Goal: Information Seeking & Learning: Learn about a topic

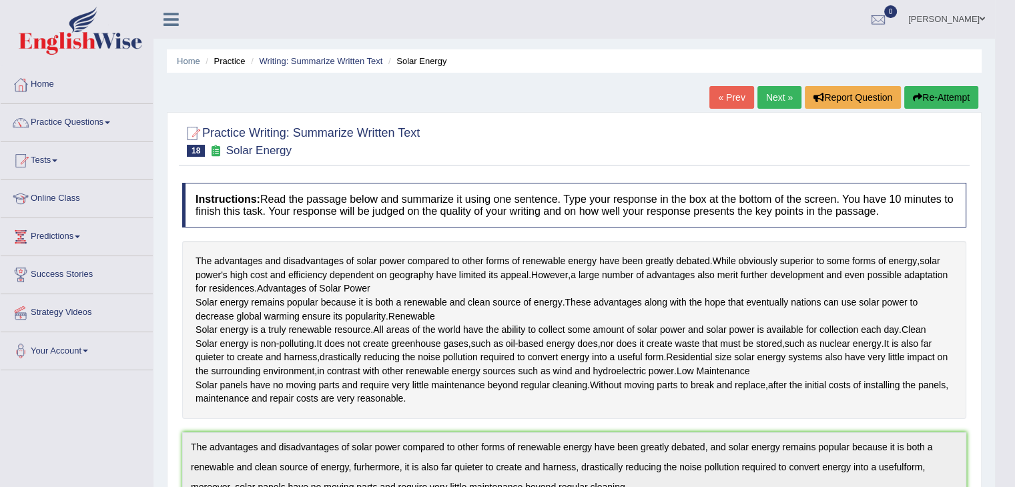
click at [783, 97] on link "Next »" at bounding box center [779, 97] width 44 height 23
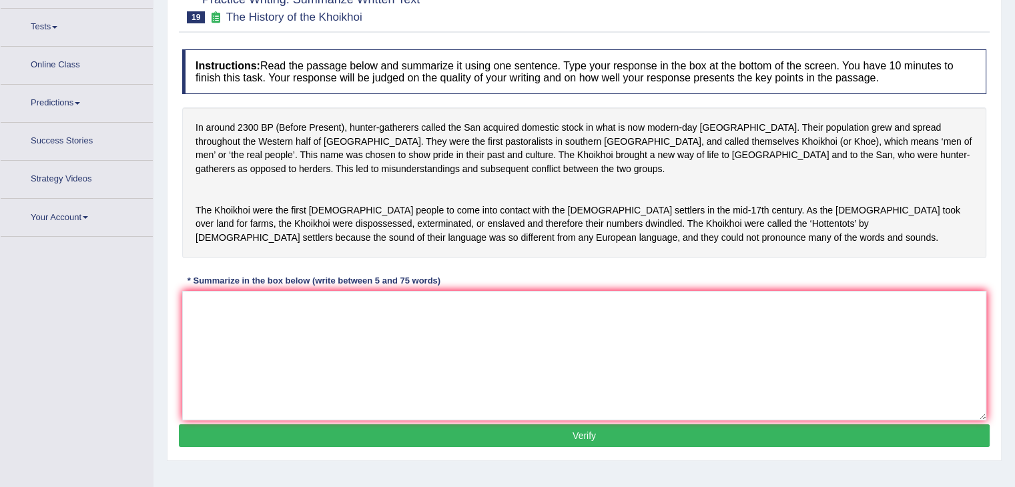
scroll to position [151, 0]
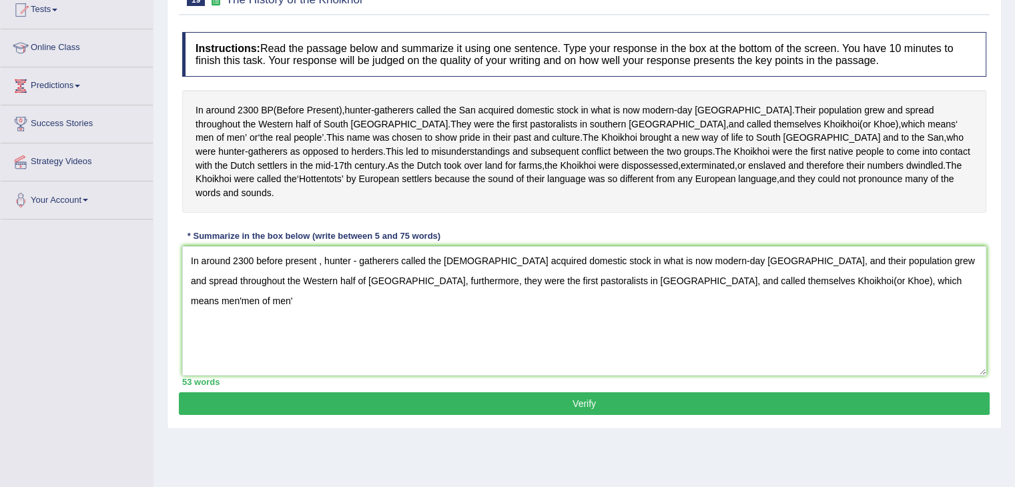
click at [816, 293] on textarea "In around 2300 before present , hunter - gatherers called the San acquired dome…" at bounding box center [584, 310] width 804 height 129
drag, startPoint x: 851, startPoint y: 290, endPoint x: 875, endPoint y: 301, distance: 26.3
click at [854, 293] on textarea "In around 2300 before present , hunter - gatherers called the San acquired dome…" at bounding box center [584, 310] width 804 height 129
click at [878, 299] on textarea "In around 2300 before present , hunter - gatherers called the San acquired dome…" at bounding box center [584, 310] width 804 height 129
click at [857, 293] on textarea "In around 2300 before present , hunter - gatherers called the San acquired dome…" at bounding box center [584, 310] width 804 height 129
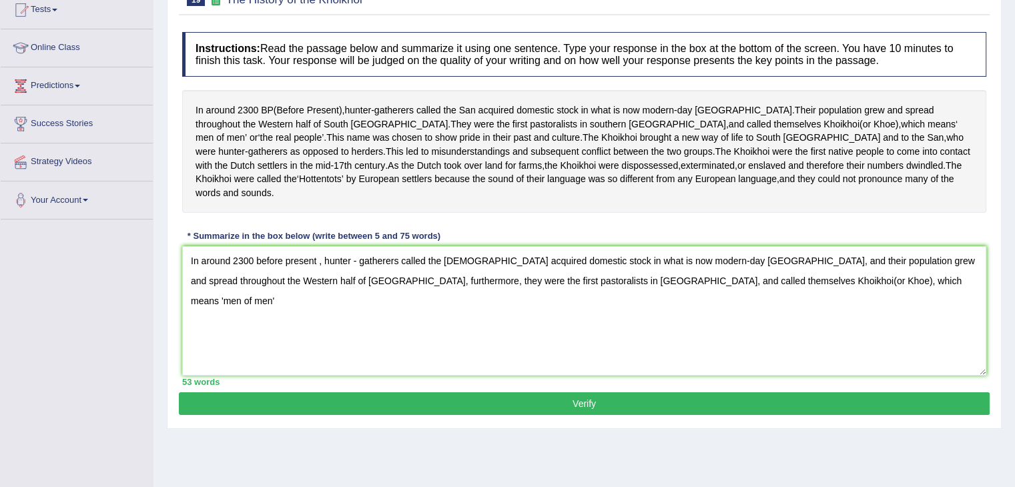
drag, startPoint x: 851, startPoint y: 291, endPoint x: 862, endPoint y: 295, distance: 12.0
click at [851, 291] on textarea "In around 2300 before present , hunter - gatherers called the San acquired dome…" at bounding box center [584, 310] width 804 height 129
click at [875, 289] on textarea "In around 2300 before present , hunter - gatherers called the San acquired dome…" at bounding box center [584, 310] width 804 height 129
click at [868, 292] on textarea "In around 2300 before present , hunter - gatherers called the San acquired dome…" at bounding box center [584, 310] width 804 height 129
click at [866, 291] on textarea "In around 2300 before present , hunter - gatherers called the San acquired dome…" at bounding box center [584, 310] width 804 height 129
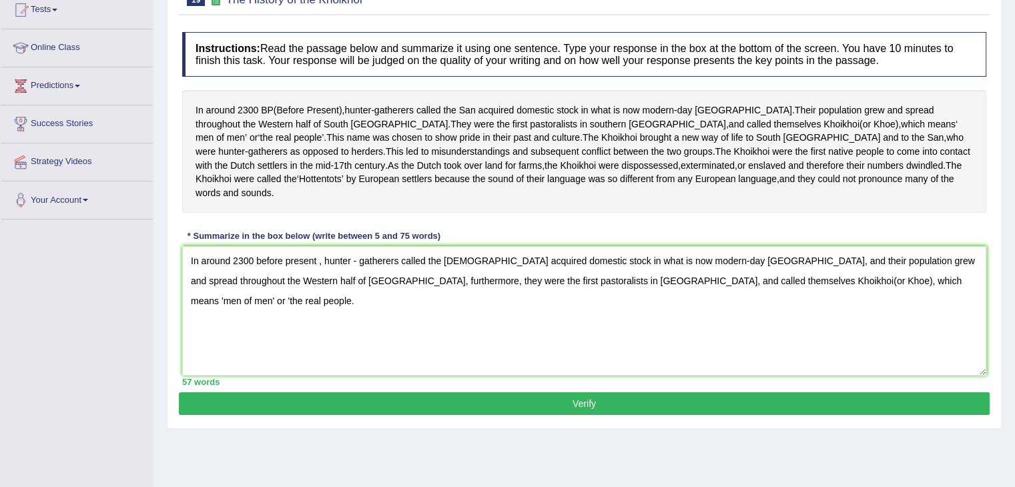
click at [931, 293] on textarea "In around 2300 before present , hunter - gatherers called the San acquired dome…" at bounding box center [584, 310] width 804 height 129
click at [954, 297] on textarea "In around 2300 before present , hunter - gatherers called the San acquired dome…" at bounding box center [584, 310] width 804 height 129
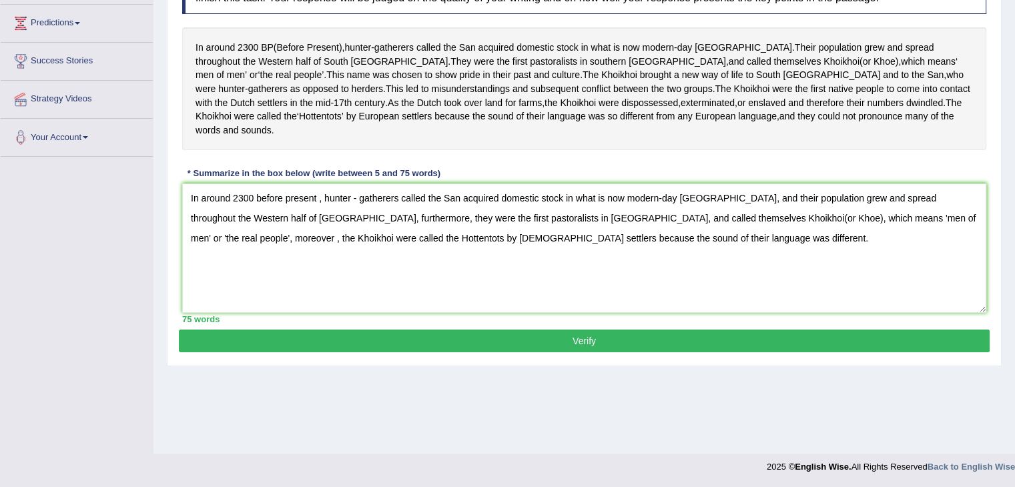
scroll to position [213, 0]
type textarea "In around 2300 before present , hunter - gatherers called the San acquired dome…"
click at [387, 352] on button "Verify" at bounding box center [584, 340] width 810 height 23
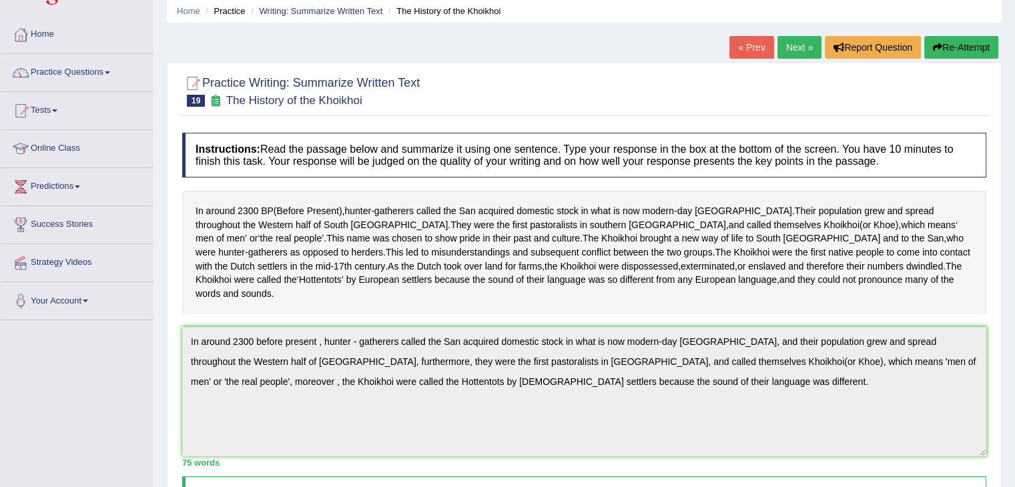
scroll to position [0, 0]
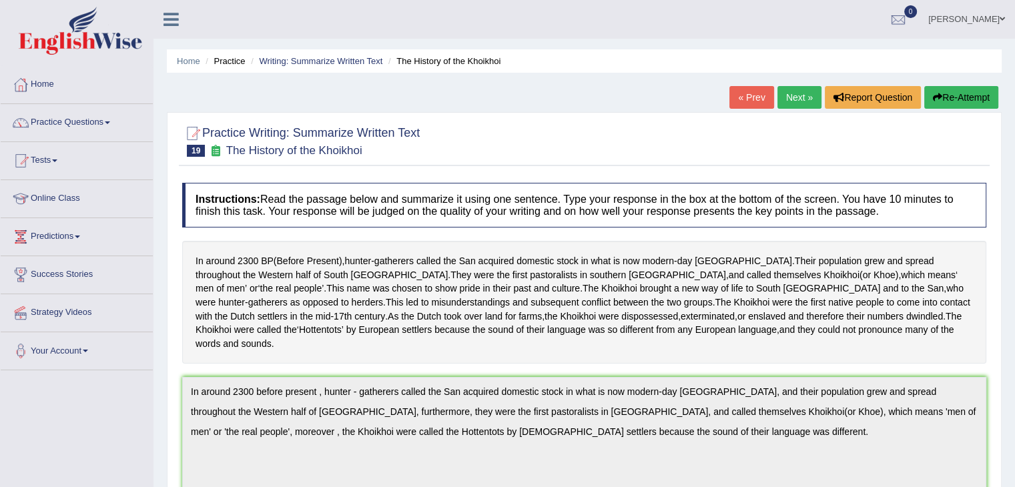
click at [792, 97] on link "Next »" at bounding box center [799, 97] width 44 height 23
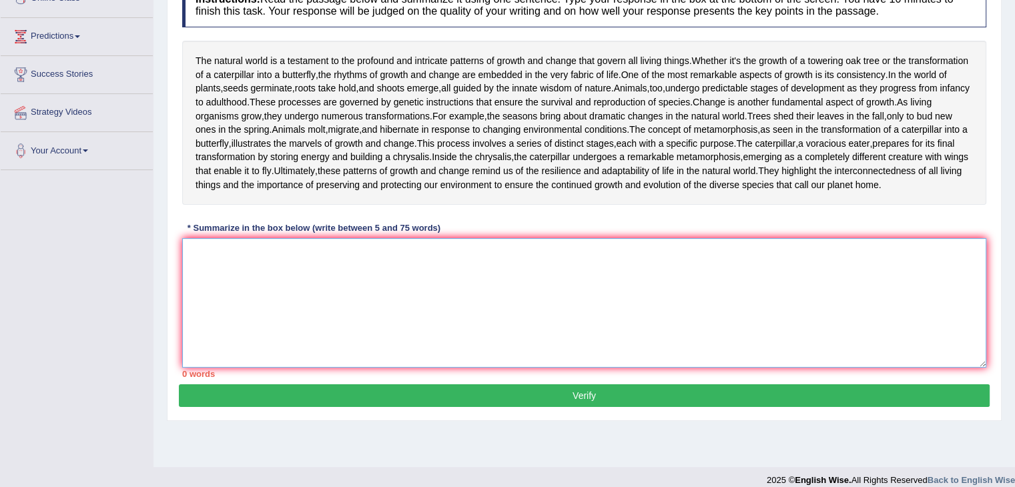
click at [352, 283] on textarea at bounding box center [584, 302] width 804 height 129
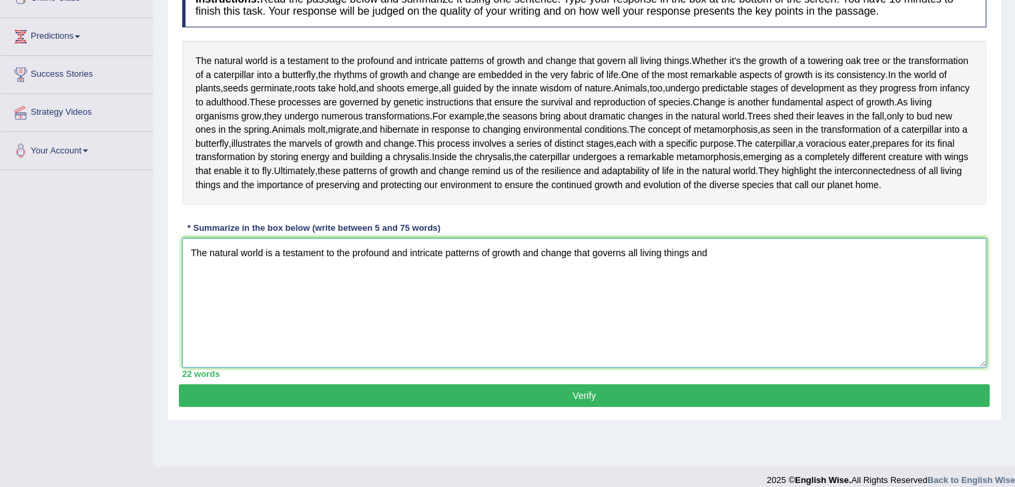
drag, startPoint x: 690, startPoint y: 255, endPoint x: 690, endPoint y: 262, distance: 6.7
click at [689, 258] on textarea "The natural world is a testament to the profound and intricate patterns of grow…" at bounding box center [584, 302] width 804 height 129
click at [693, 255] on textarea "The natural world is a testament to the profound and intricate patterns of grow…" at bounding box center [584, 302] width 804 height 129
click at [688, 250] on textarea "The natural world is a testament to the profound and intricate patterns of grow…" at bounding box center [584, 302] width 804 height 129
click at [723, 253] on textarea "The natural world is a testament to the profound and intricate patterns of grow…" at bounding box center [584, 302] width 804 height 129
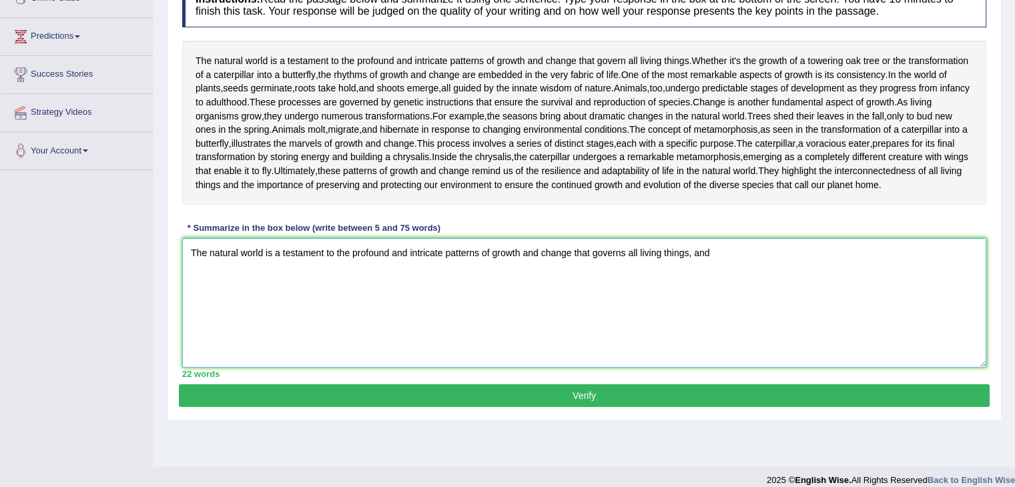
click at [723, 253] on textarea "The natural world is a testament to the profound and intricate patterns of grow…" at bounding box center [584, 302] width 804 height 129
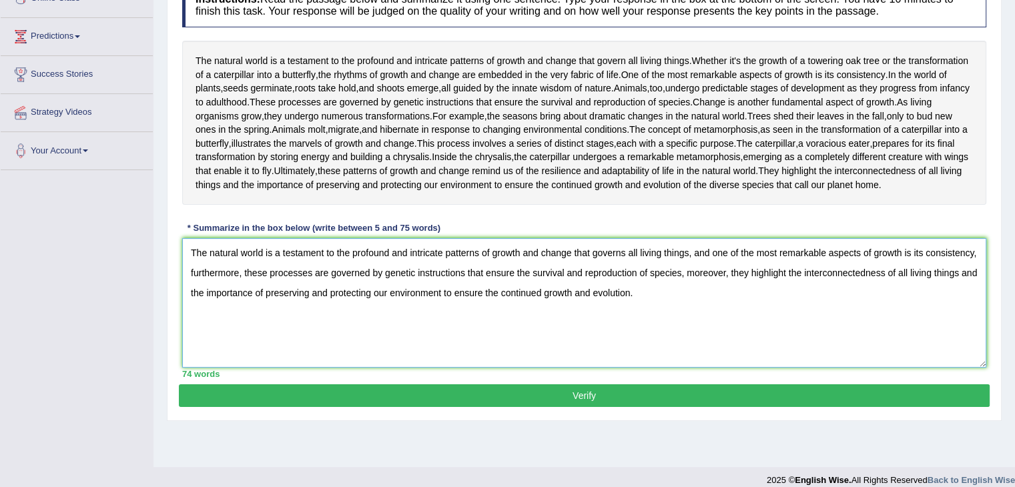
type textarea "The natural world is a testament to the profound and intricate patterns of grow…"
click at [472, 391] on button "Verify" at bounding box center [584, 395] width 810 height 23
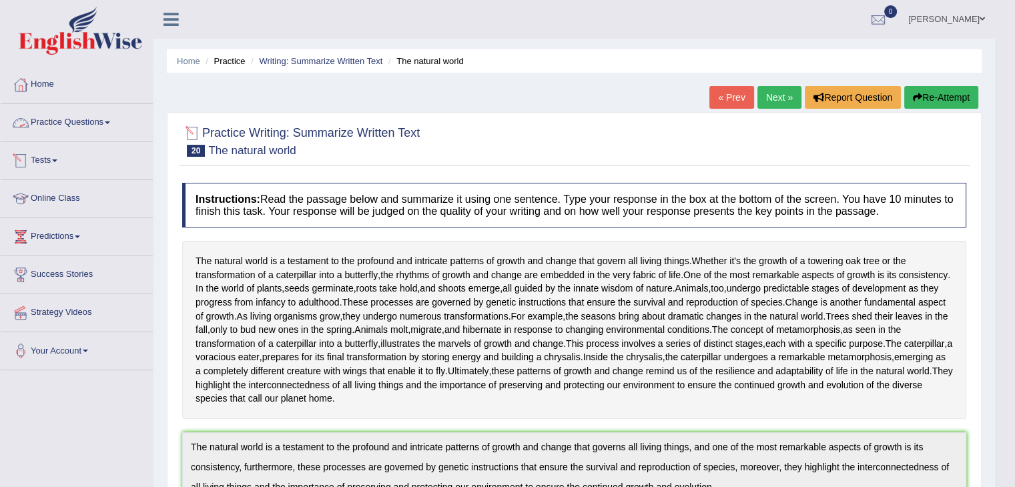
click at [81, 118] on link "Practice Questions" at bounding box center [77, 120] width 152 height 33
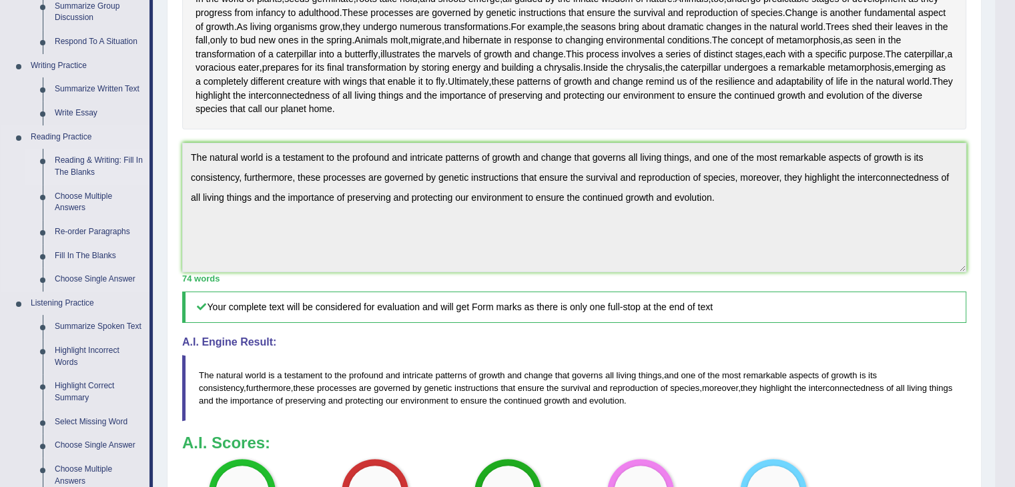
scroll to position [267, 0]
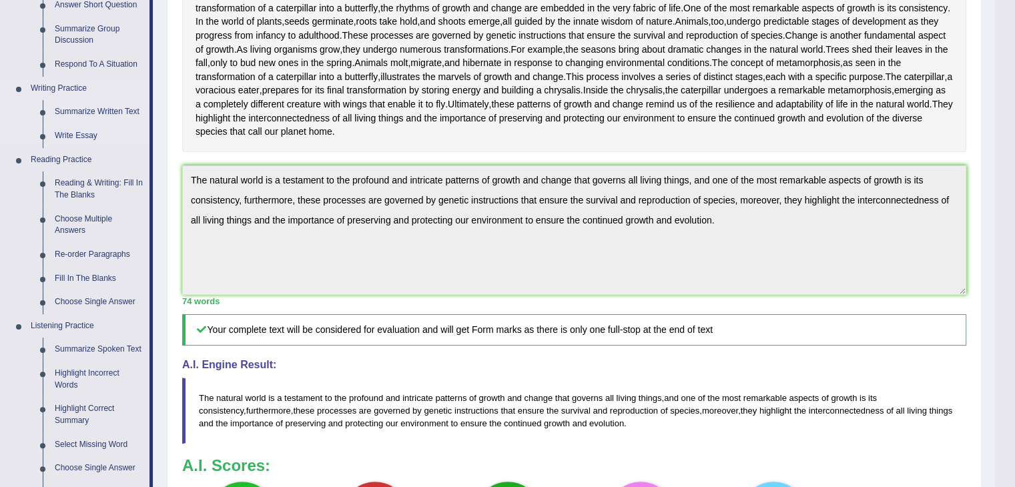
click at [80, 105] on link "Summarize Written Text" at bounding box center [99, 112] width 101 height 24
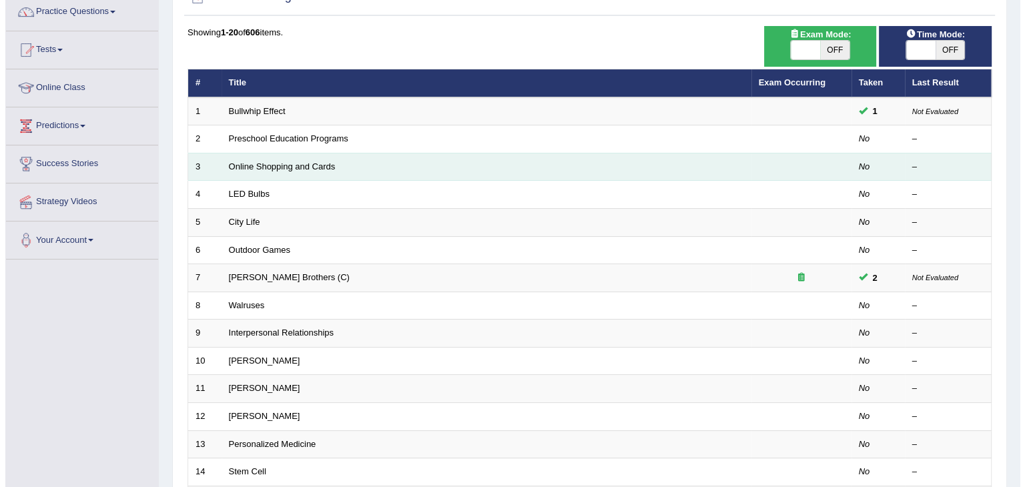
scroll to position [133, 0]
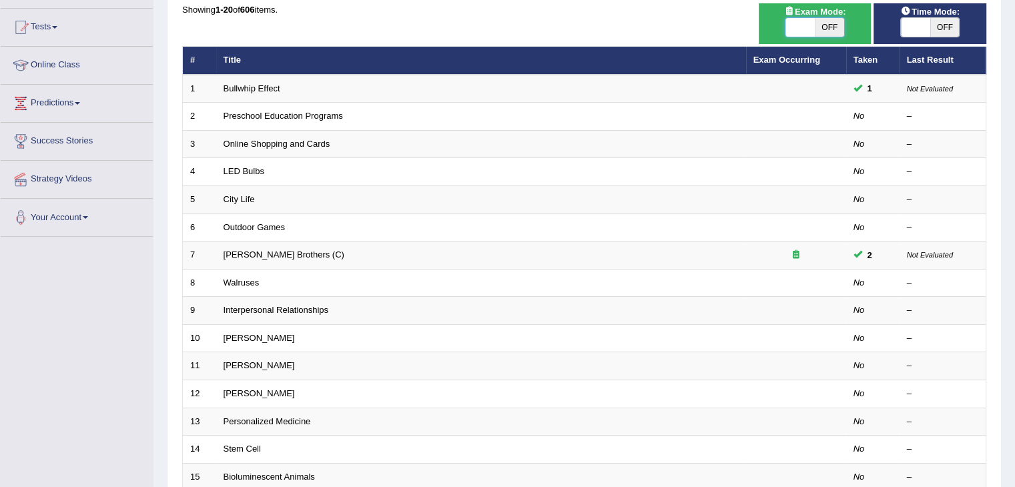
click at [796, 40] on div "Exam Mode: ON OFF" at bounding box center [814, 23] width 113 height 41
click at [798, 26] on span at bounding box center [799, 27] width 29 height 19
checkbox input "true"
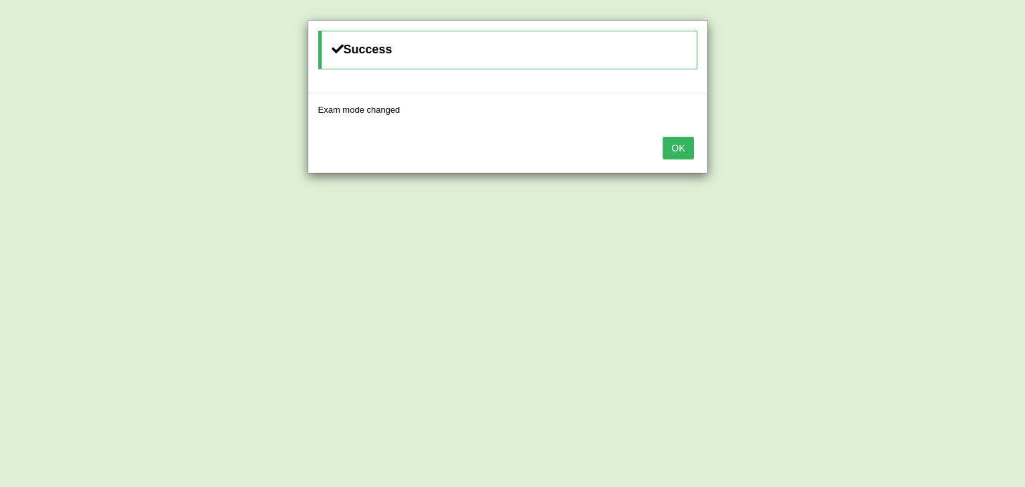
click at [692, 143] on button "OK" at bounding box center [677, 148] width 31 height 23
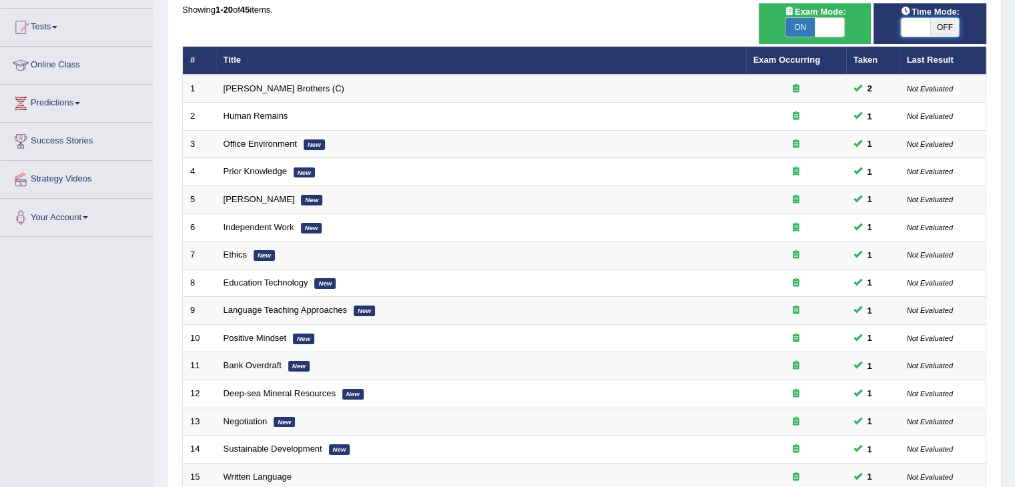
click at [906, 27] on span at bounding box center [914, 27] width 29 height 19
checkbox input "true"
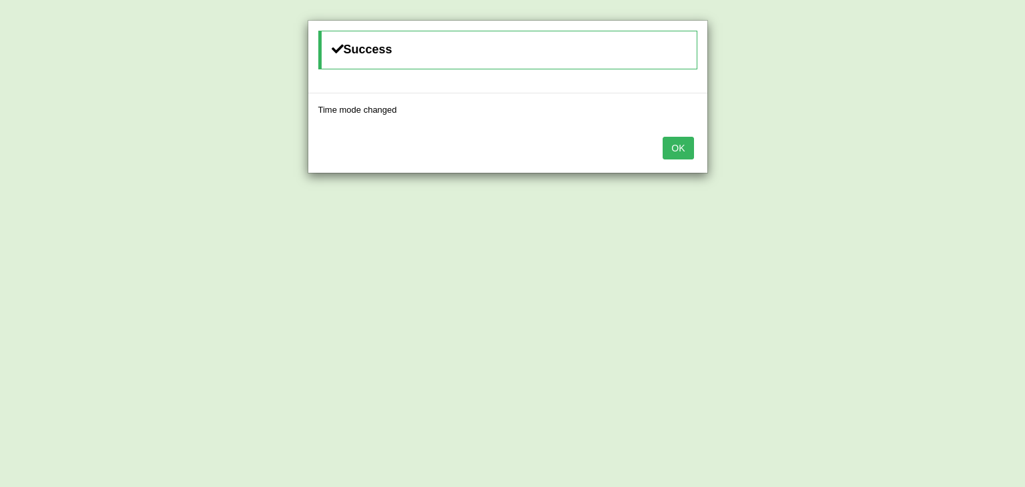
click at [674, 153] on button "OK" at bounding box center [677, 148] width 31 height 23
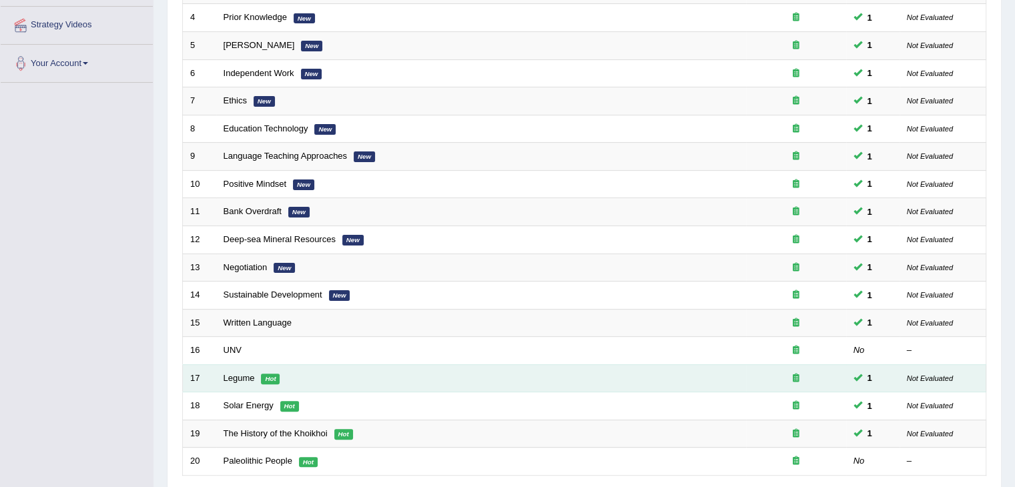
scroll to position [392, 0]
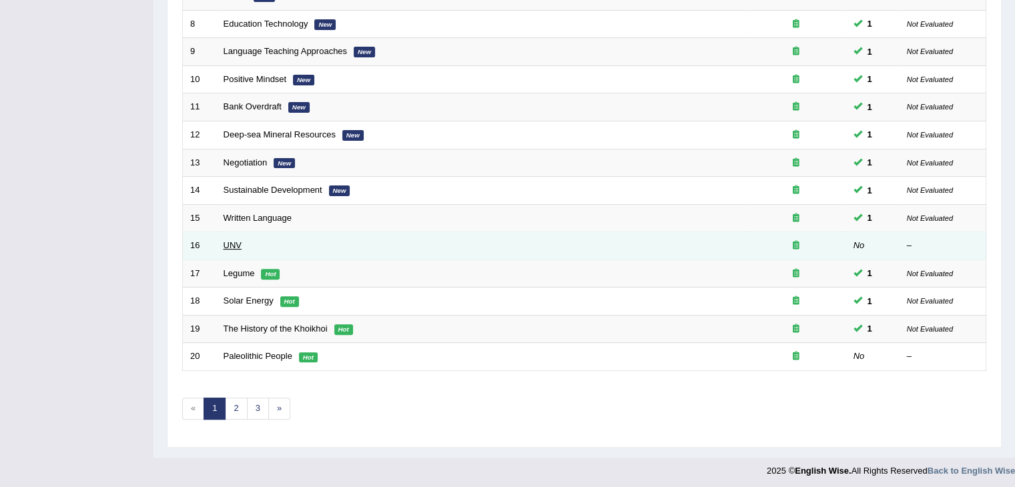
click at [231, 240] on link "UNV" at bounding box center [232, 245] width 18 height 10
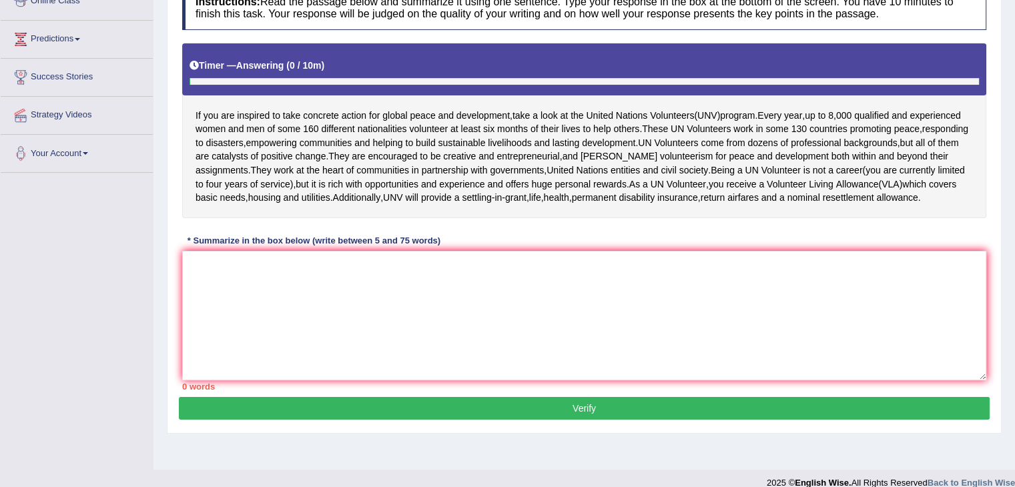
scroll to position [200, 0]
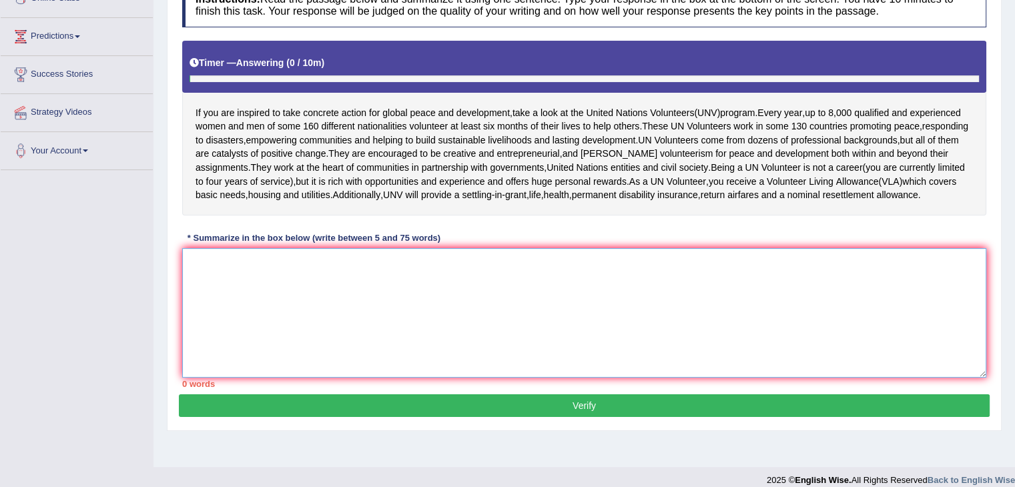
click at [342, 301] on textarea at bounding box center [584, 312] width 804 height 129
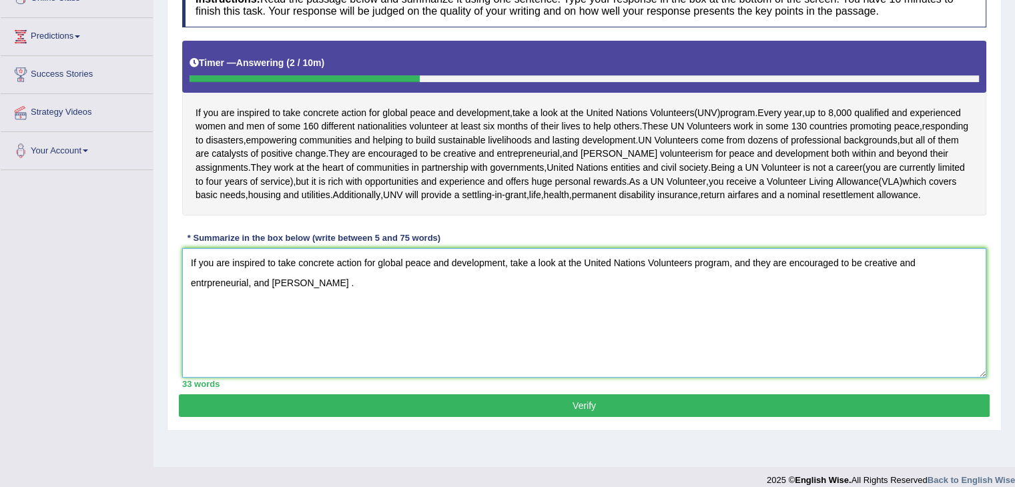
type textarea "If you are inspired to take concrete action for global peace and development, t…"
click at [504, 430] on div "Practice Writing: Summarize Written Text 16 UNV Instructions: Read the passage …" at bounding box center [584, 171] width 834 height 519
click at [510, 417] on button "Verify" at bounding box center [584, 405] width 810 height 23
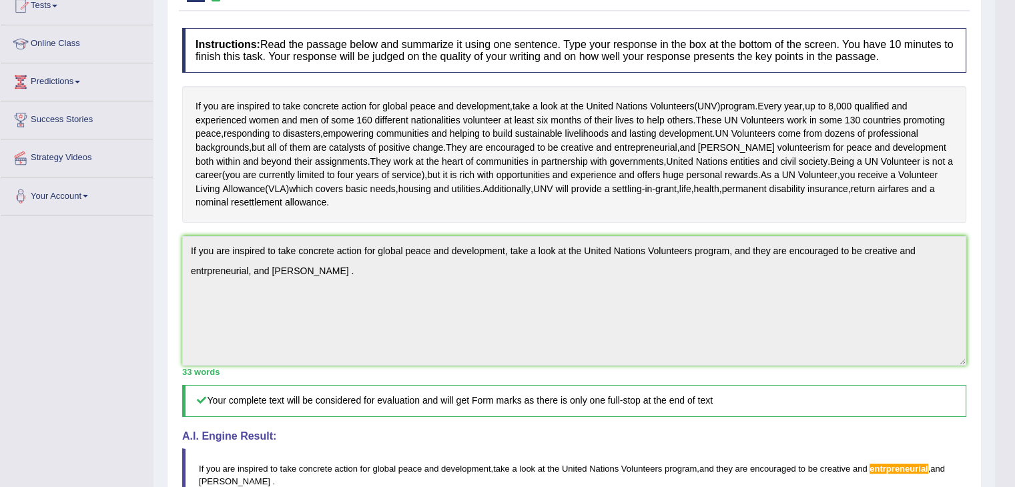
scroll to position [87, 0]
